Goal: Navigation & Orientation: Go to known website

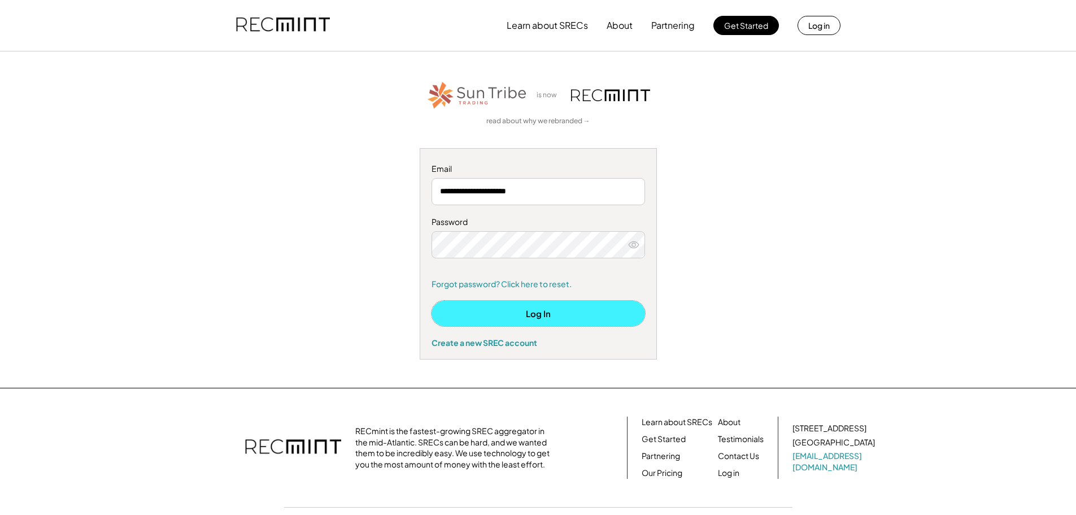
click at [545, 313] on button "Log In" at bounding box center [539, 313] width 214 height 25
